Goal: Find specific page/section: Find specific page/section

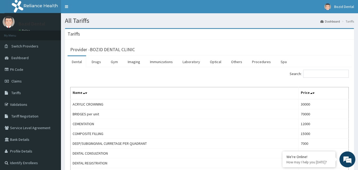
click at [37, 117] on span "Tariff Negotiation" at bounding box center [24, 116] width 27 height 5
